Goal: Information Seeking & Learning: Learn about a topic

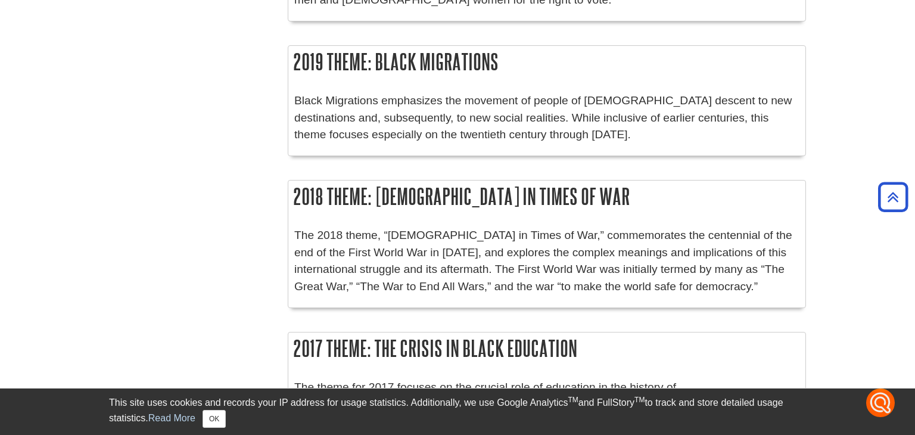
scroll to position [1253, 0]
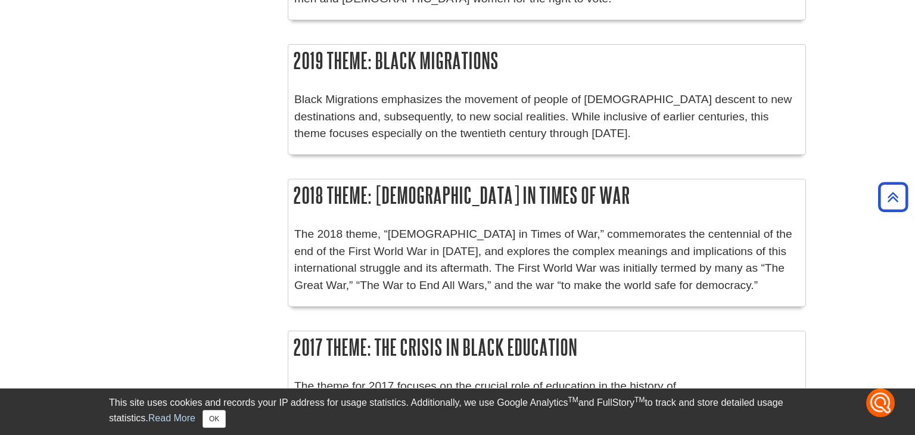
click at [367, 226] on div "The 2018 theme, “[DEMOGRAPHIC_DATA] in Times of War,” commemorates the centenni…" at bounding box center [546, 263] width 505 height 74
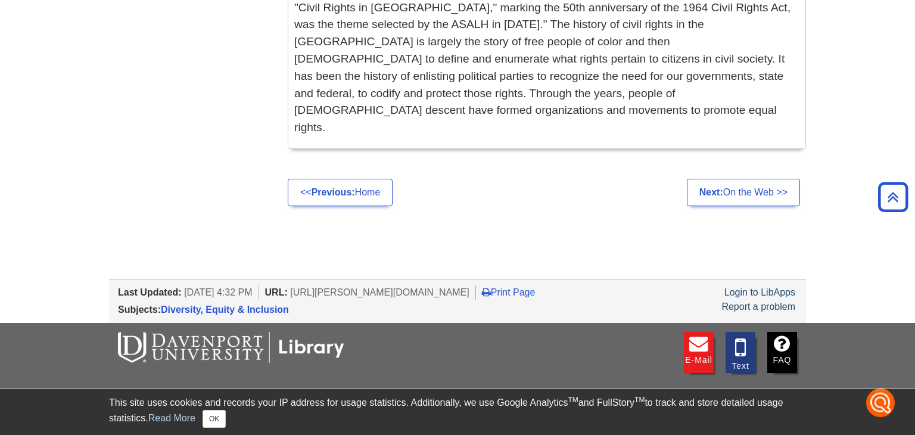
scroll to position [2194, 0]
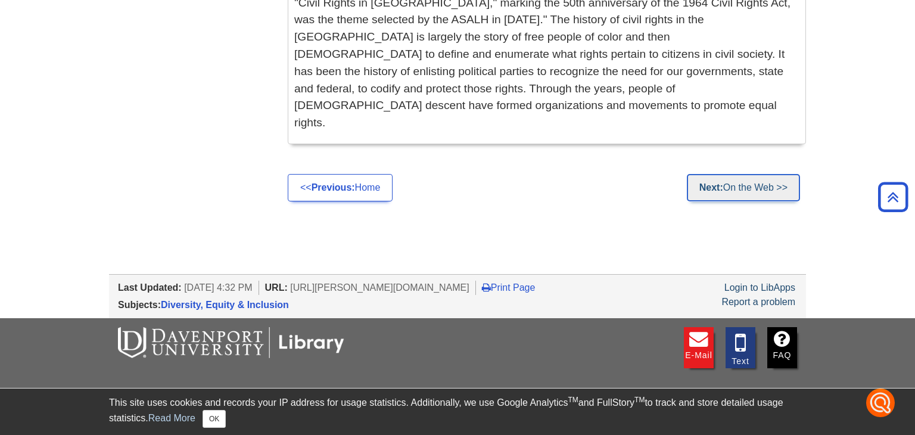
click at [709, 182] on strong "Next:" at bounding box center [712, 187] width 24 height 10
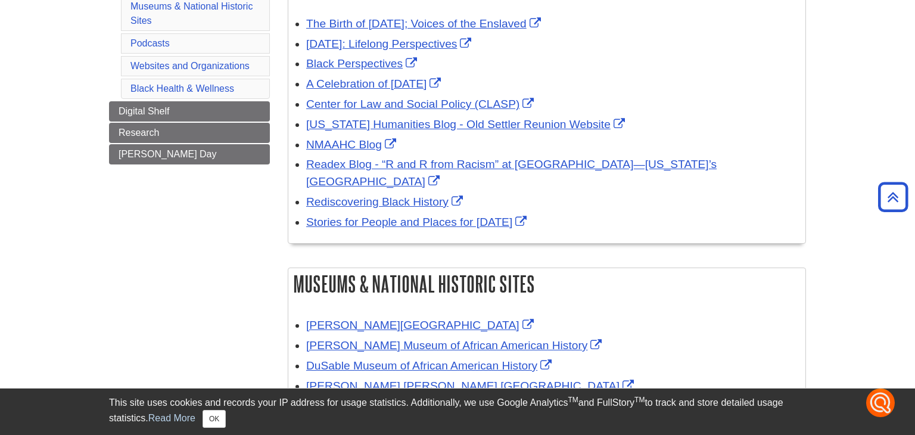
scroll to position [257, 0]
click at [434, 85] on link "A Celebration of [DATE]" at bounding box center [375, 83] width 138 height 13
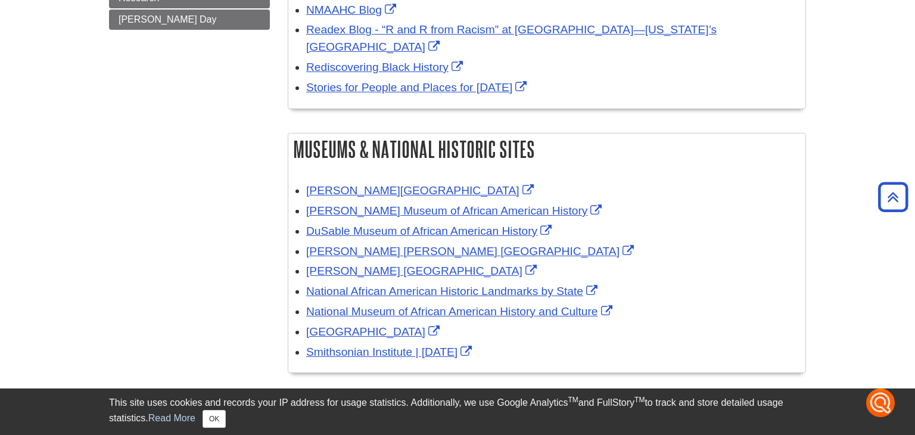
scroll to position [392, 0]
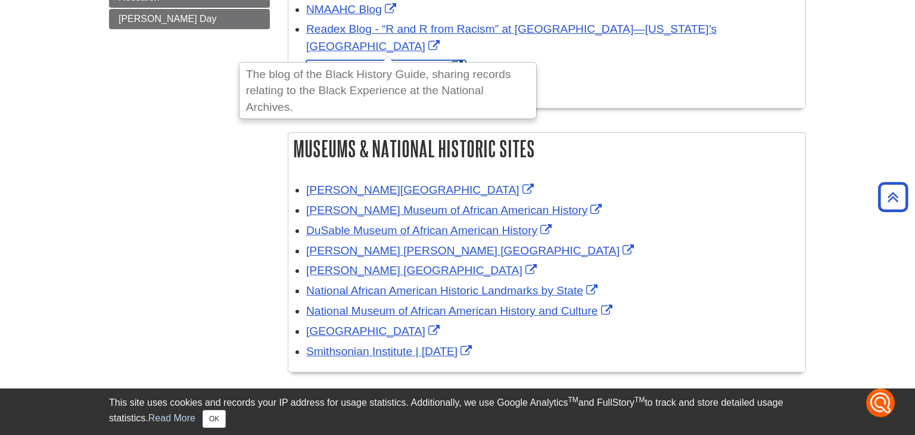
click at [396, 60] on link "Rediscovering Black History" at bounding box center [386, 66] width 160 height 13
